Goal: Navigation & Orientation: Find specific page/section

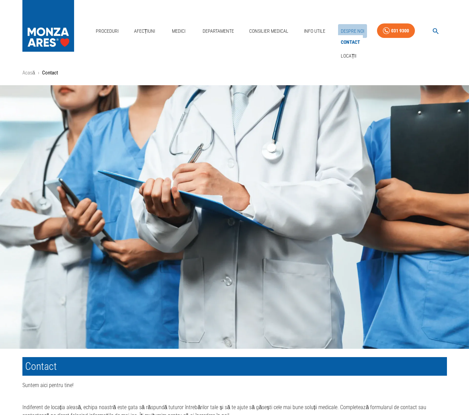
click at [352, 31] on link "Despre Noi" at bounding box center [352, 31] width 29 height 14
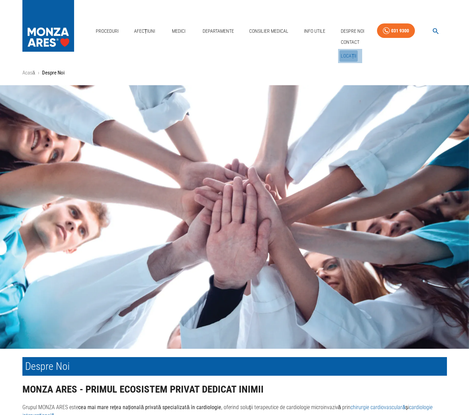
click at [347, 54] on link "Locații" at bounding box center [349, 55] width 19 height 11
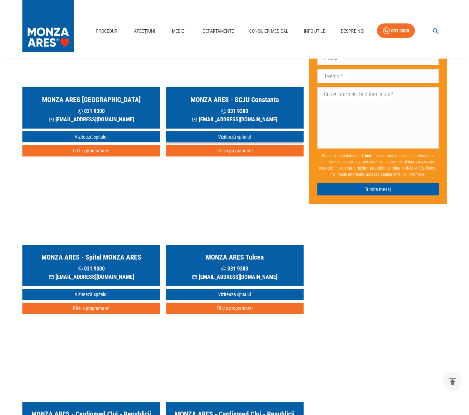
scroll to position [108, 0]
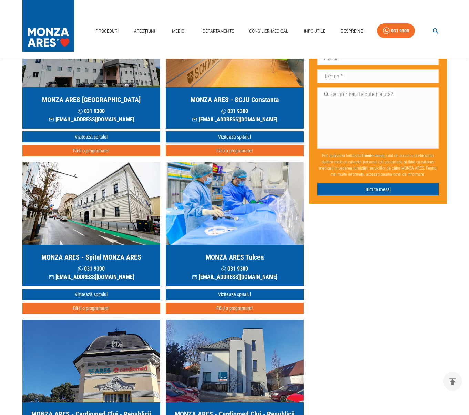
click at [235, 135] on link "Vizitează spitalul" at bounding box center [235, 136] width 138 height 11
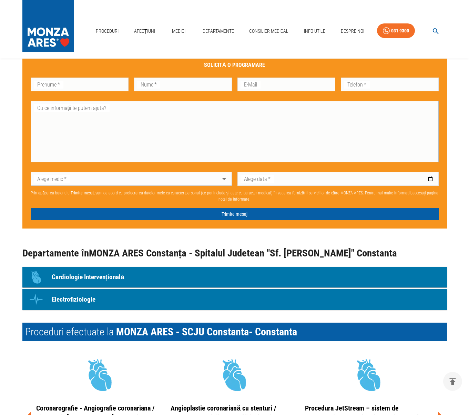
scroll to position [562, 0]
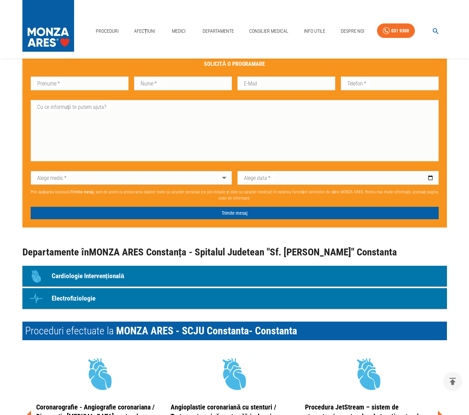
click at [99, 275] on p "Cardiologie Intervențională" at bounding box center [88, 276] width 73 height 10
